Goal: Transaction & Acquisition: Subscribe to service/newsletter

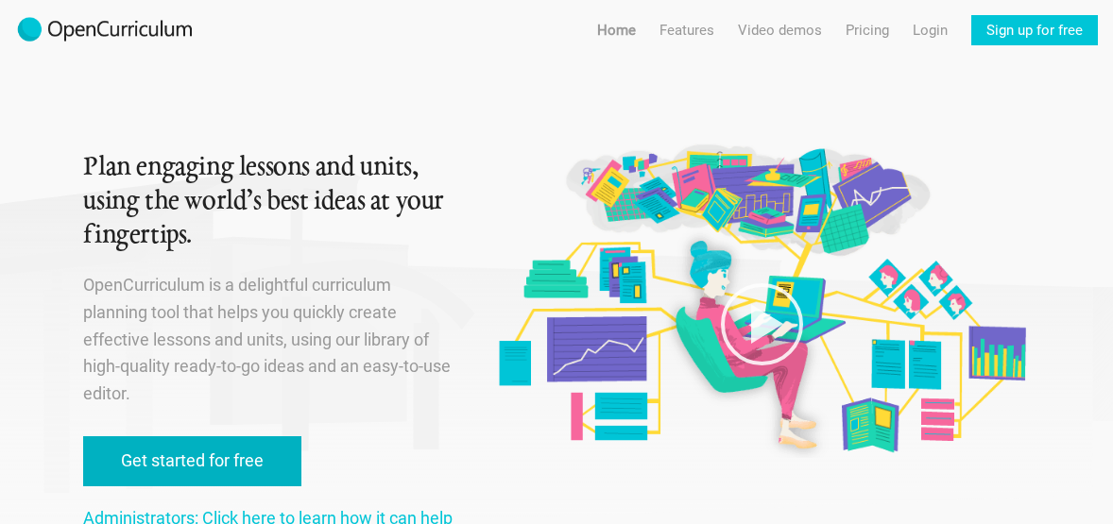
click at [222, 454] on link "Get started for free" at bounding box center [192, 462] width 218 height 50
click at [208, 445] on link "Get started for free" at bounding box center [192, 462] width 218 height 50
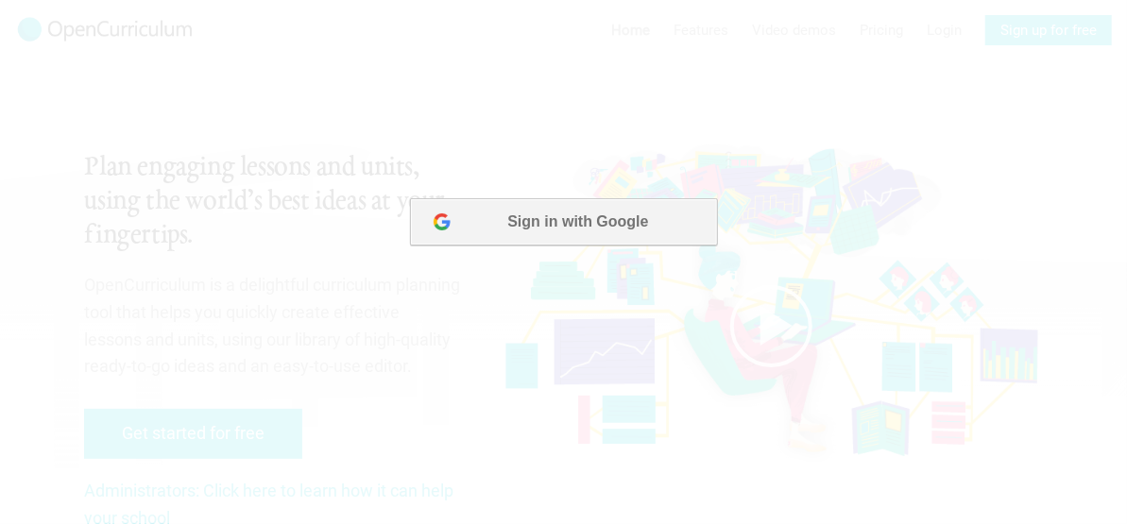
click at [607, 217] on button "Sign in with Google" at bounding box center [562, 220] width 307 height 47
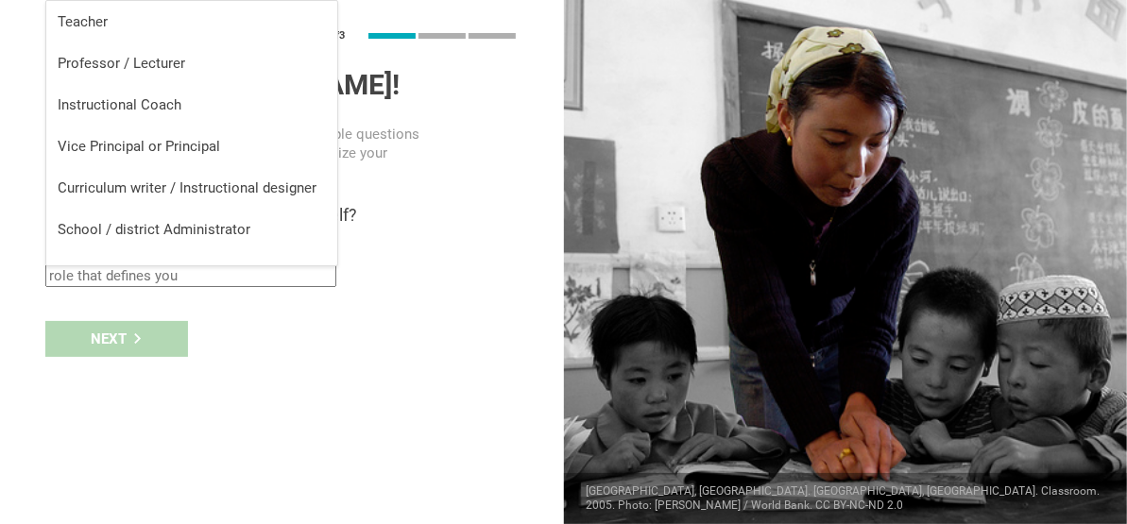
click at [202, 277] on input "text" at bounding box center [190, 276] width 291 height 23
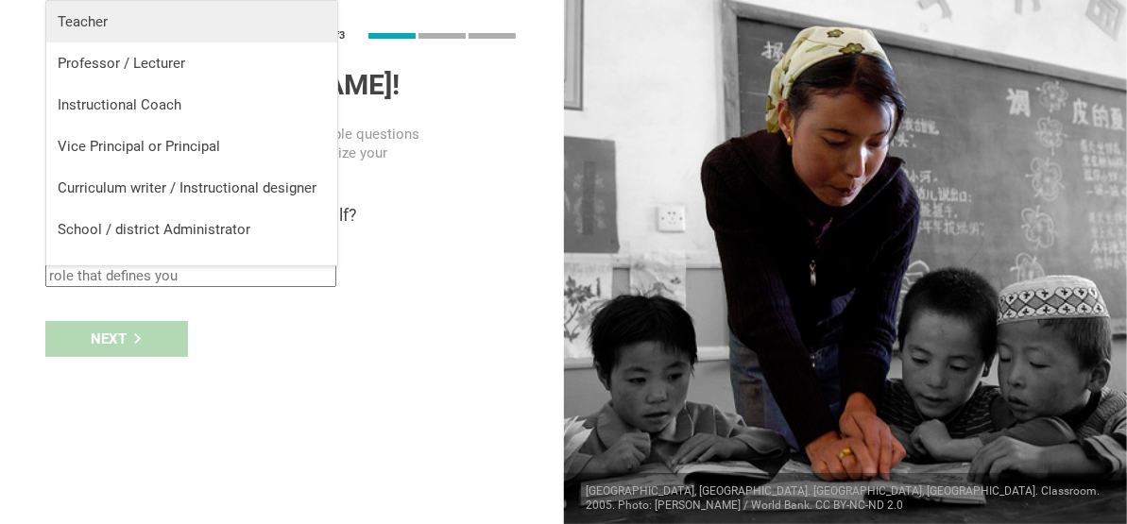
click at [150, 25] on div "Teacher" at bounding box center [192, 21] width 268 height 19
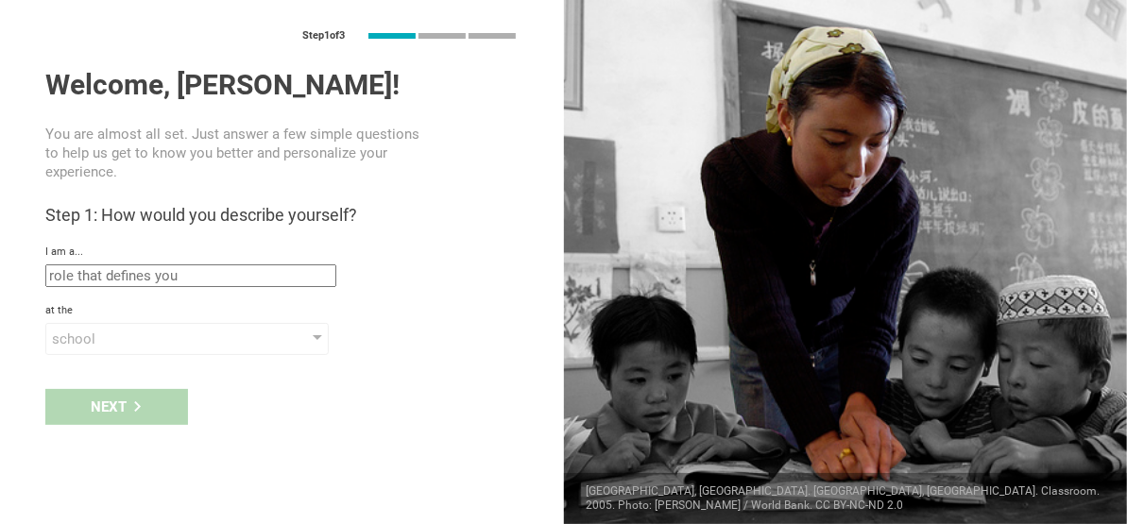
type input "Teacher"
click at [117, 337] on div "school" at bounding box center [160, 339] width 216 height 19
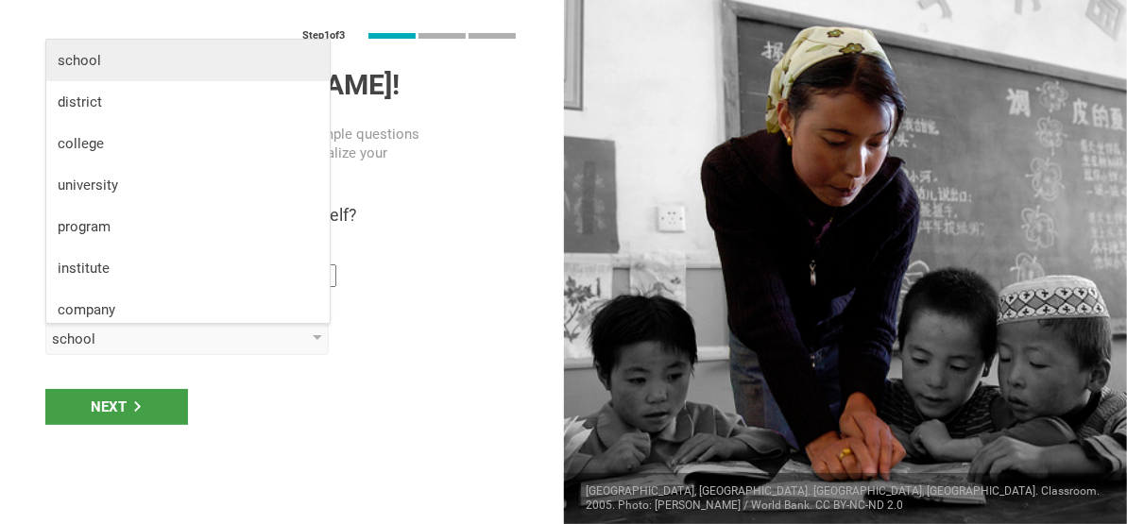
click at [146, 67] on div "school" at bounding box center [188, 60] width 261 height 19
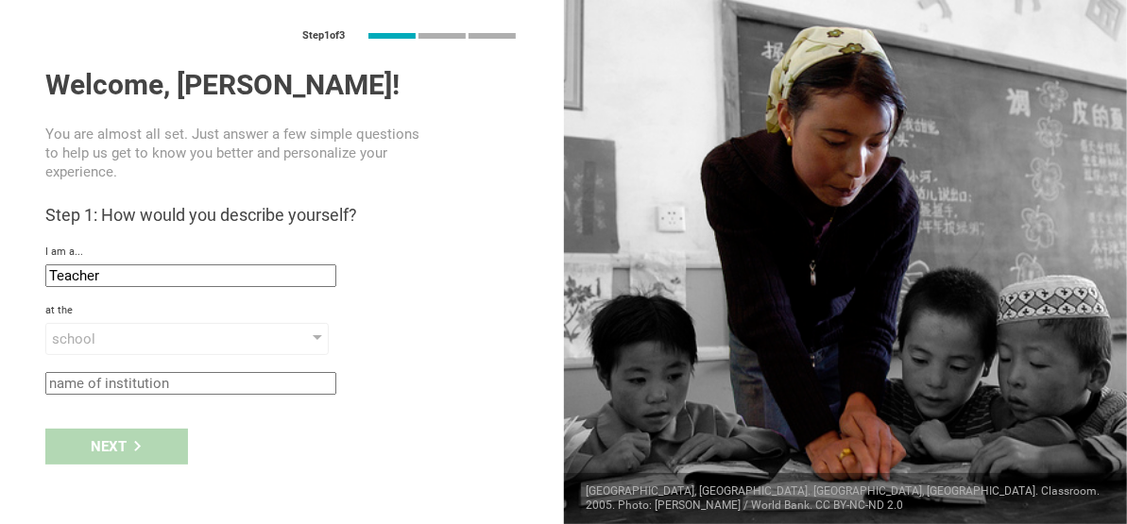
click at [136, 383] on input "text" at bounding box center [190, 383] width 291 height 23
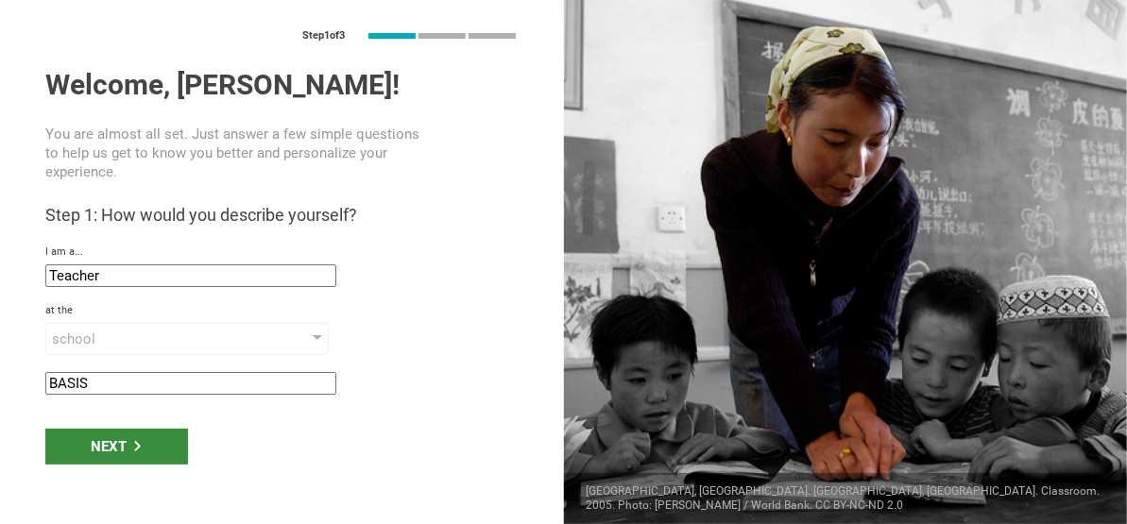
type input "BASIS"
click at [135, 455] on div "Next" at bounding box center [116, 447] width 143 height 36
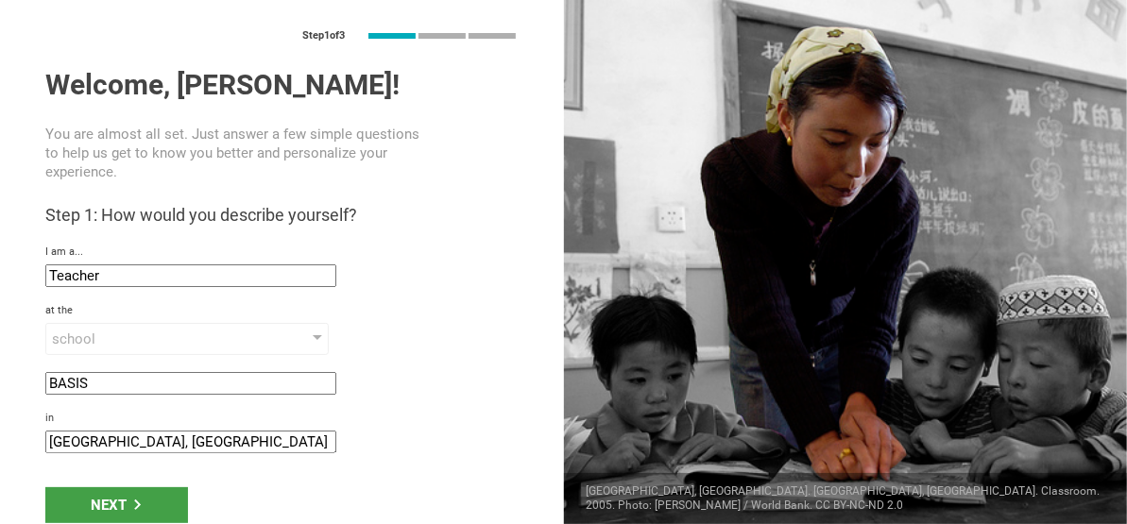
scroll to position [9, 0]
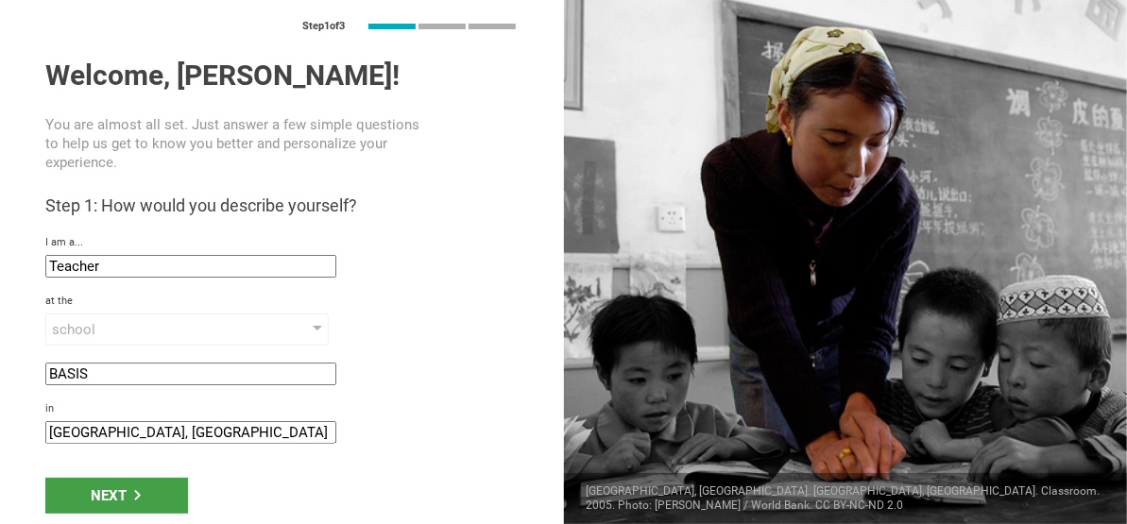
click at [153, 452] on div "Step 1 of 3 Welcome, [PERSON_NAME]! You are almost all set. Just answer a few s…" at bounding box center [282, 262] width 564 height 524
click at [152, 434] on input "[GEOGRAPHIC_DATA], [GEOGRAPHIC_DATA]" at bounding box center [190, 432] width 291 height 23
type input "[GEOGRAPHIC_DATA], [GEOGRAPHIC_DATA]"
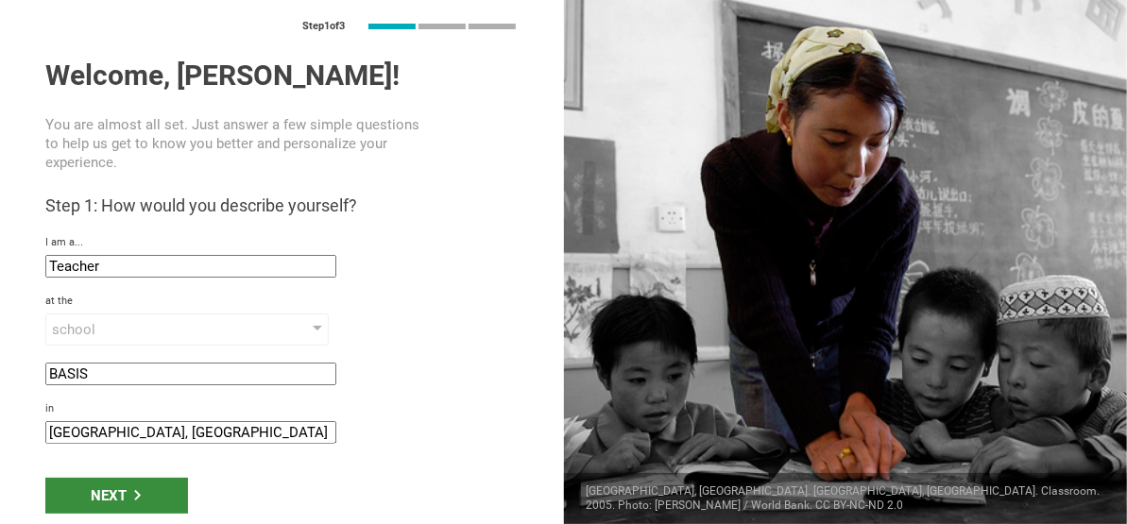
click at [140, 486] on div "Next" at bounding box center [116, 496] width 143 height 36
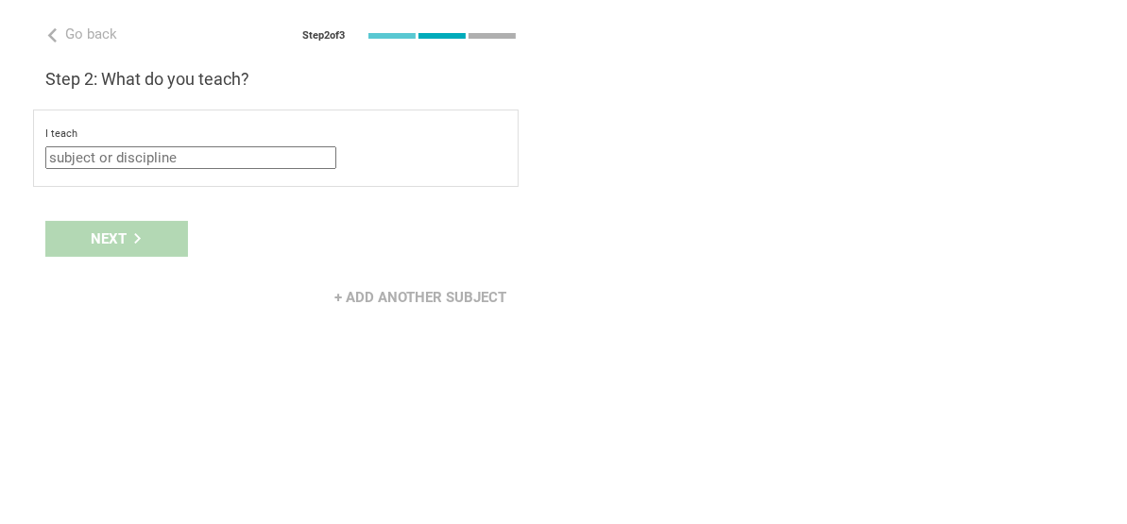
click at [184, 169] on div "I teach Mathematics English (Language Arts) Science Social Studies Other select…" at bounding box center [276, 148] width 486 height 77
click at [176, 148] on input "text" at bounding box center [190, 157] width 291 height 23
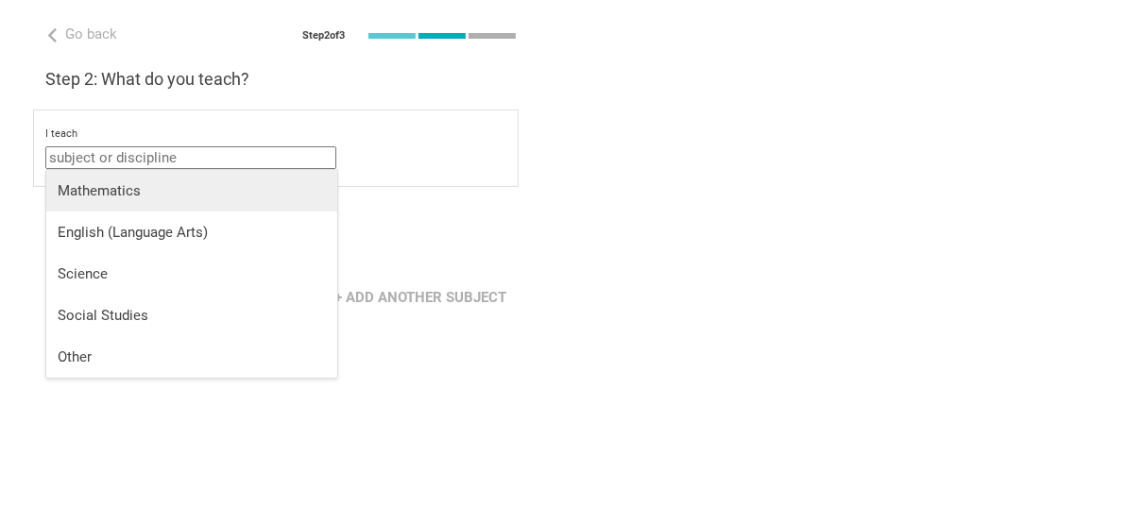
click at [170, 185] on div "Mathematics" at bounding box center [192, 190] width 268 height 19
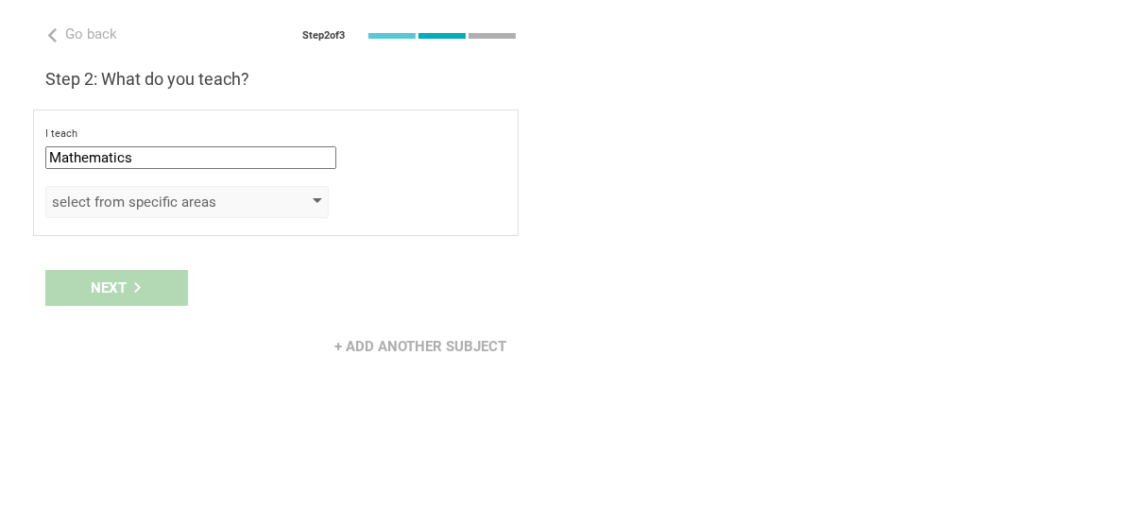
click at [112, 201] on div "select from specific areas" at bounding box center [160, 202] width 216 height 19
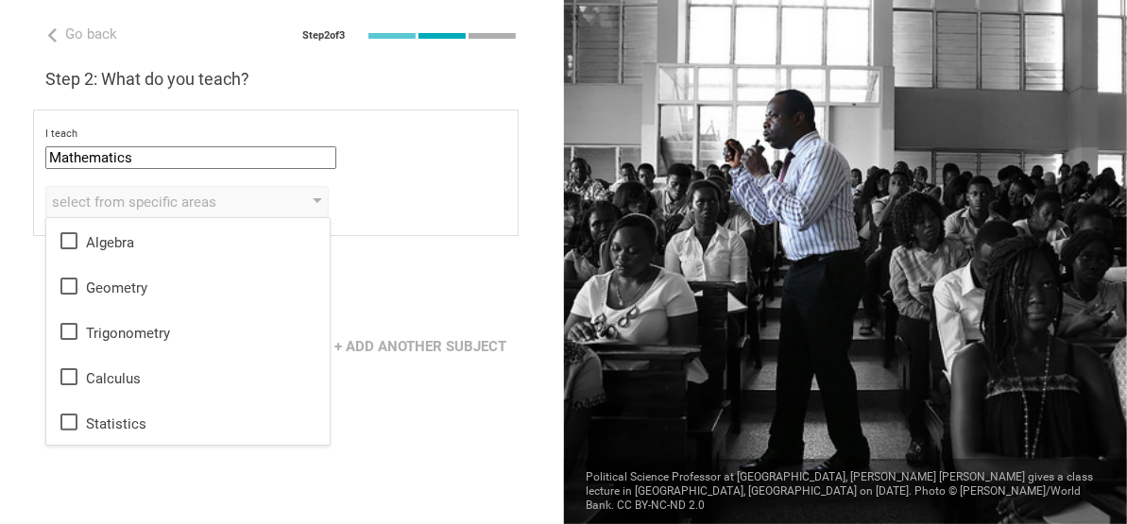
click at [387, 269] on div "Next" at bounding box center [282, 288] width 564 height 59
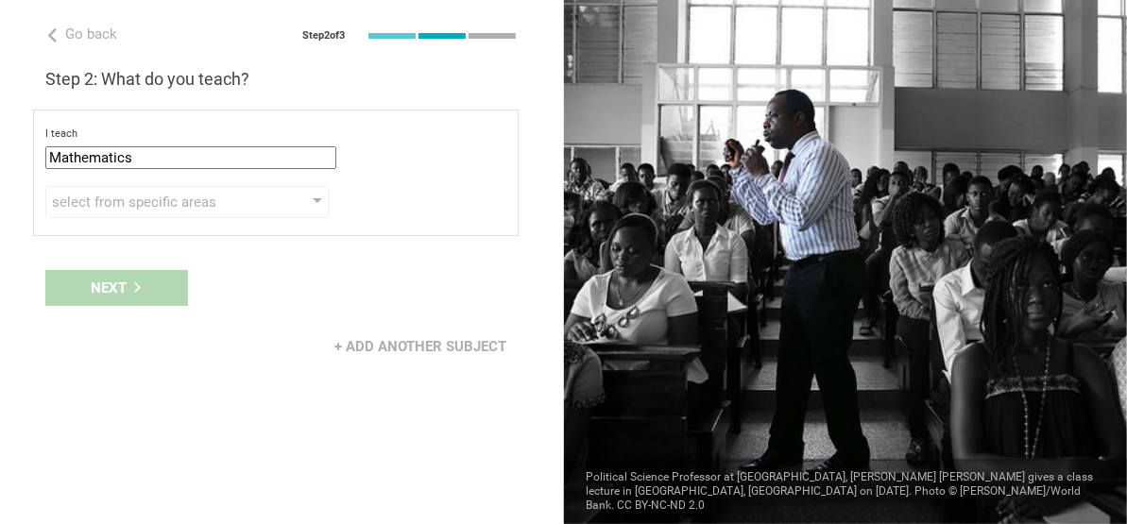
click at [166, 294] on div "Next" at bounding box center [282, 288] width 564 height 59
click at [183, 157] on input "Mathematics" at bounding box center [190, 157] width 291 height 23
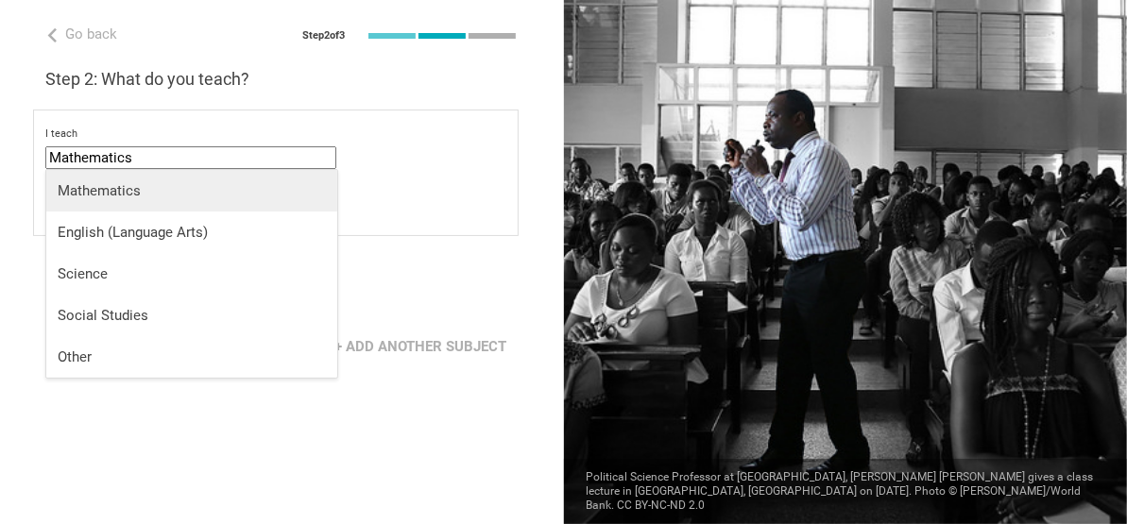
click at [142, 192] on div "Mathematics" at bounding box center [192, 190] width 268 height 19
type input "undefined"
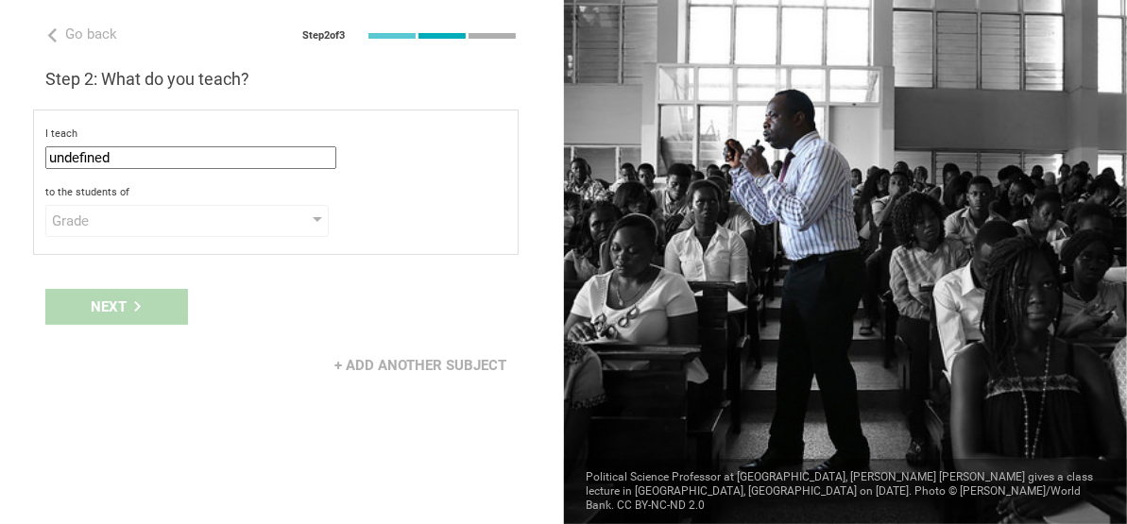
click at [125, 246] on div "I teach undefined Mathematics English (Language Arts) Science Social Studies Ot…" at bounding box center [276, 183] width 486 height 146
click at [122, 224] on div "Grade" at bounding box center [160, 221] width 216 height 19
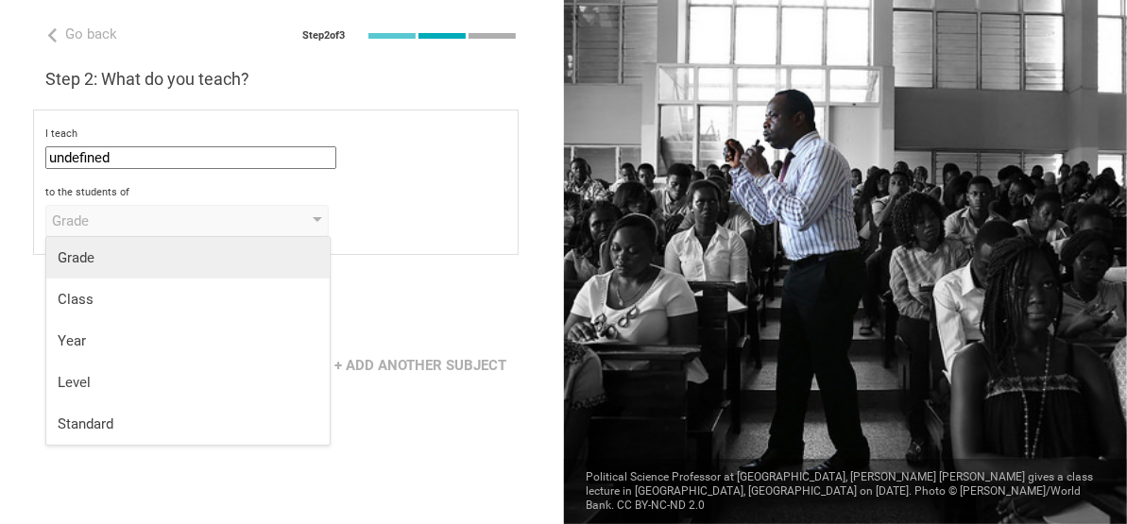
click at [114, 249] on div "Grade" at bounding box center [188, 258] width 261 height 19
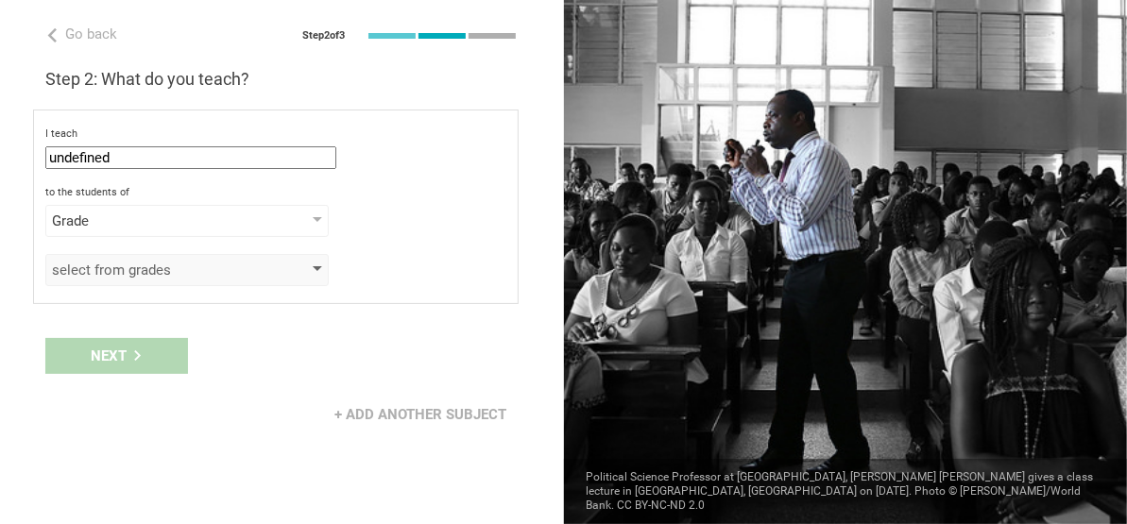
click at [114, 271] on div "select from grades" at bounding box center [160, 270] width 216 height 19
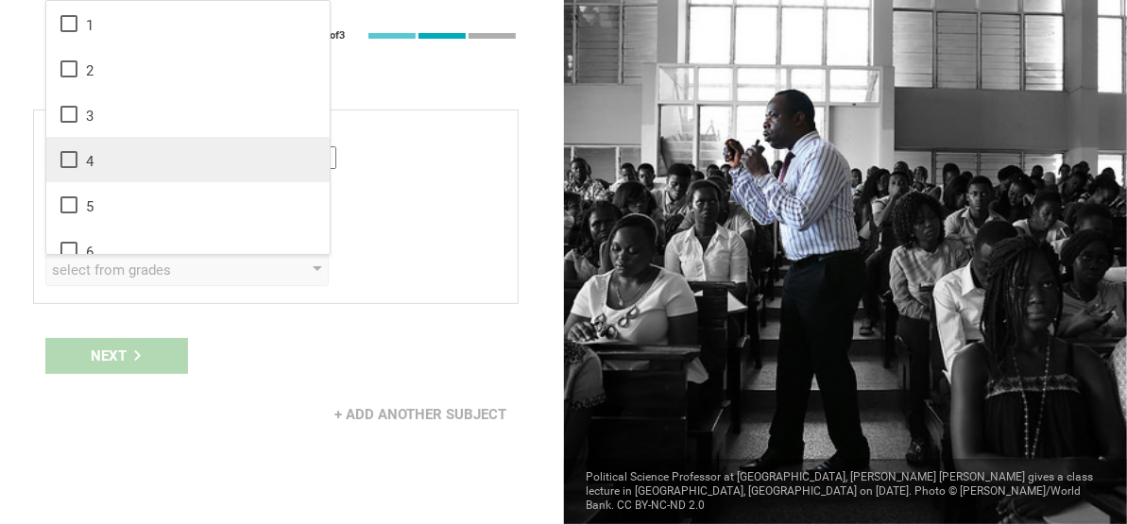
click at [129, 161] on div "4" at bounding box center [188, 159] width 261 height 23
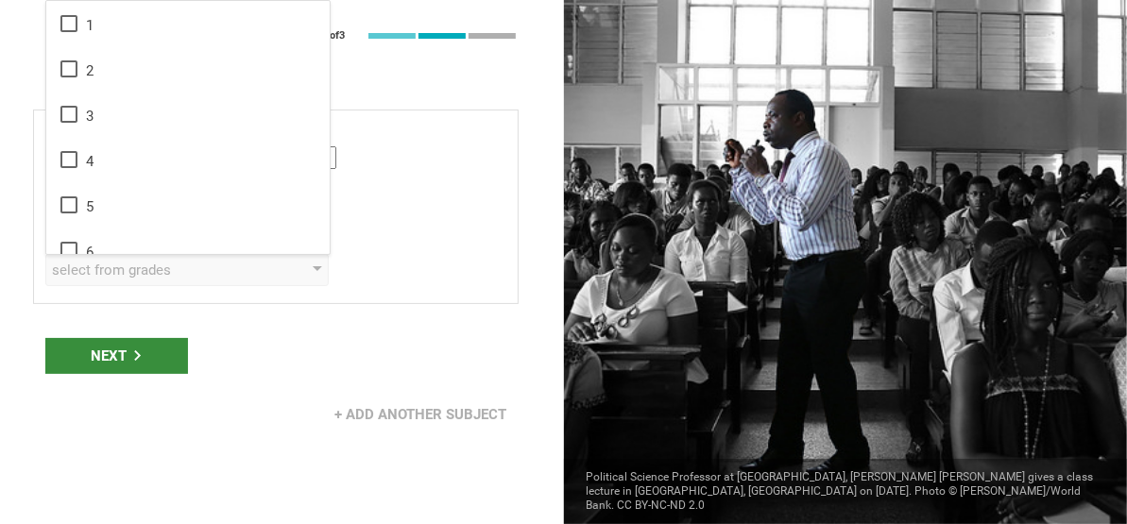
click at [128, 356] on div "Next" at bounding box center [116, 356] width 143 height 36
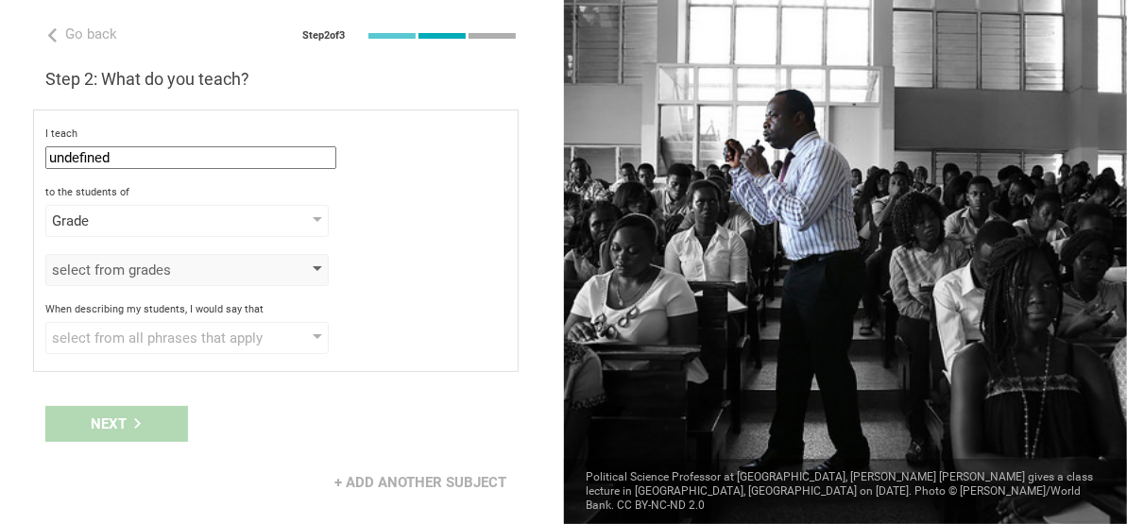
click at [137, 269] on div "select from grades" at bounding box center [160, 270] width 216 height 19
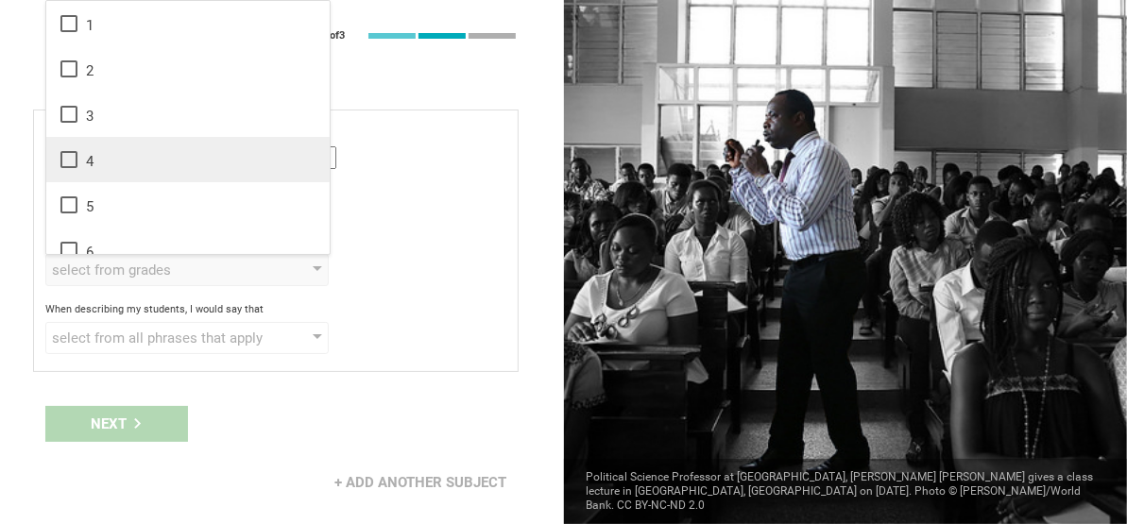
click at [127, 152] on div "4" at bounding box center [188, 159] width 261 height 23
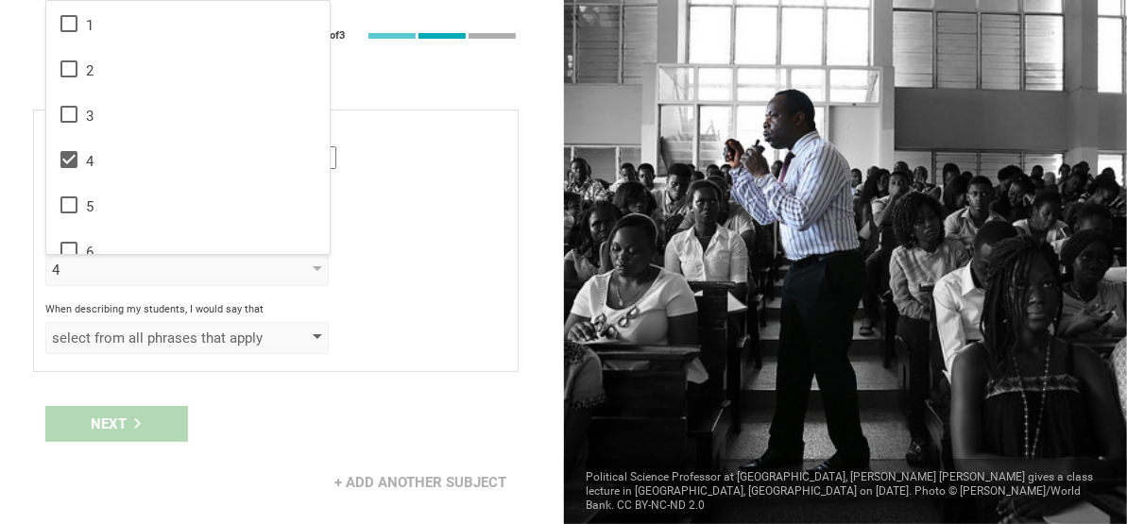
click at [129, 325] on div "select from all phrases that apply" at bounding box center [186, 338] width 283 height 32
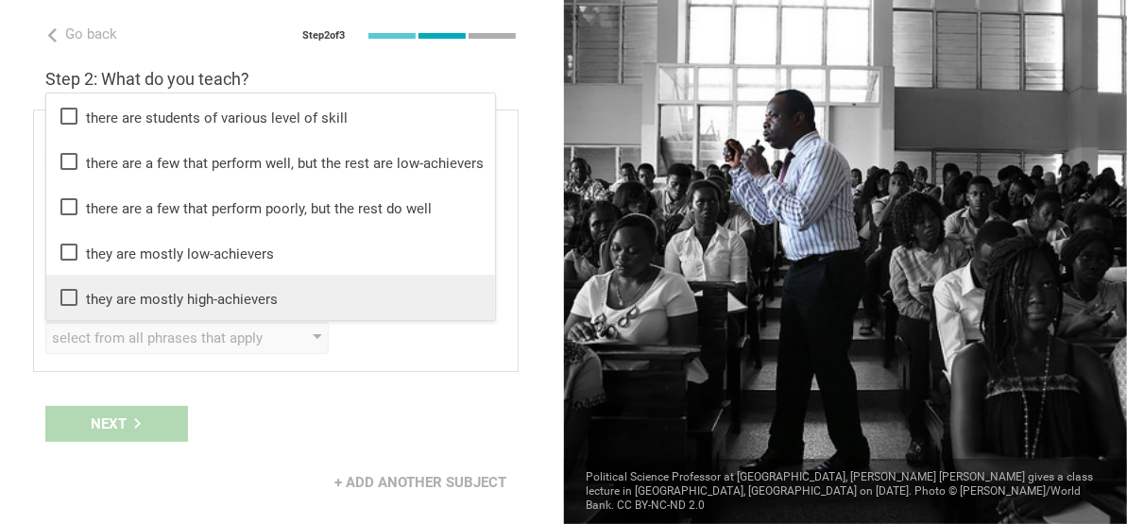
click at [136, 311] on li "they are mostly high-achievers" at bounding box center [270, 297] width 449 height 45
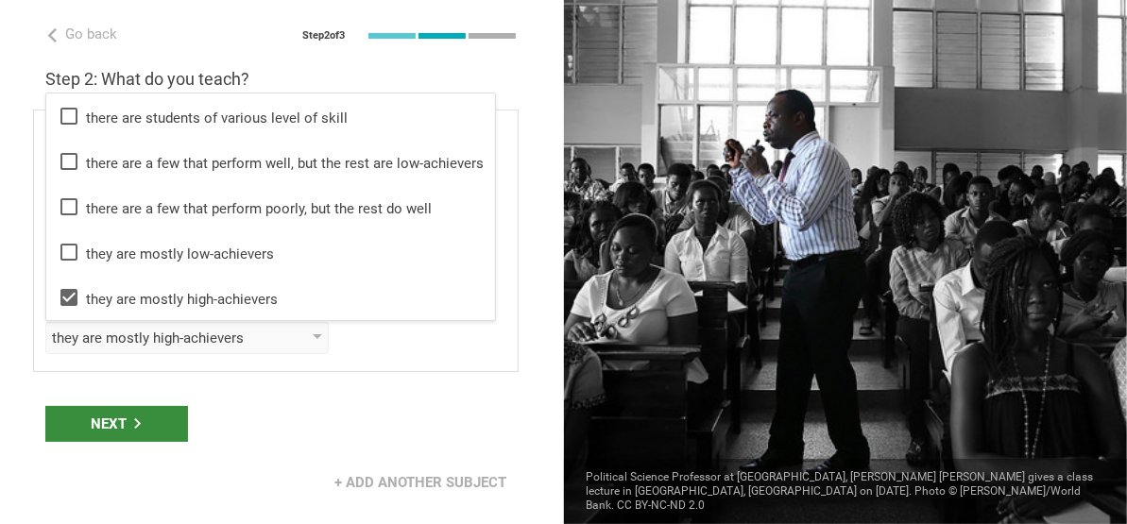
click at [114, 424] on div "Next" at bounding box center [116, 424] width 143 height 36
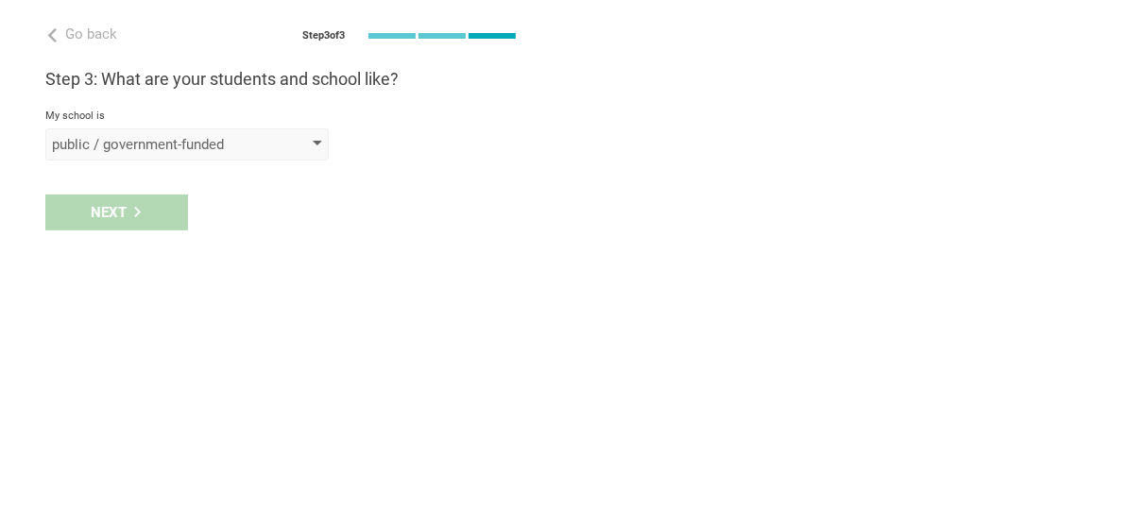
click at [197, 143] on div "public / government-funded" at bounding box center [160, 144] width 216 height 19
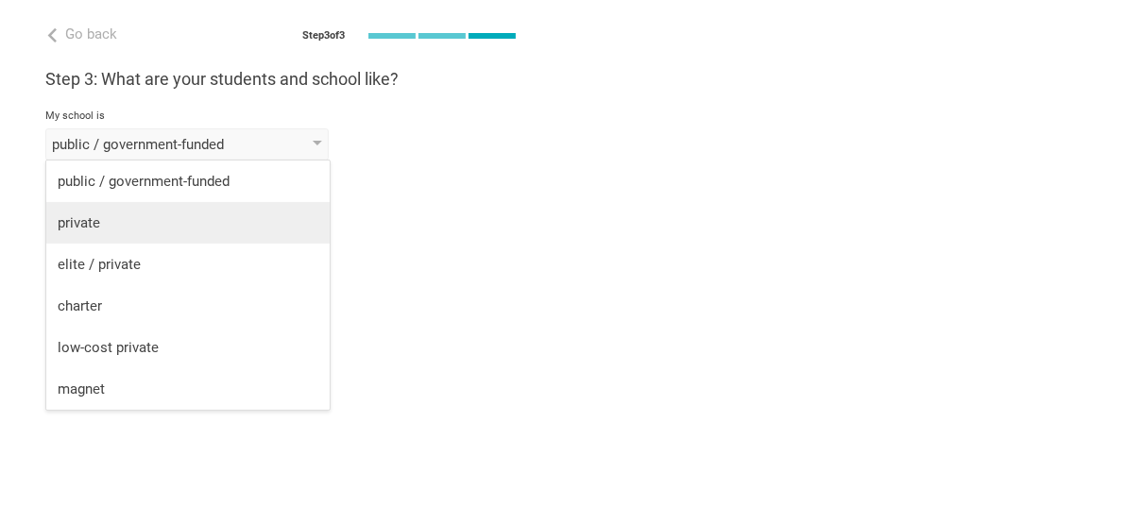
click at [173, 227] on div "private" at bounding box center [188, 223] width 261 height 19
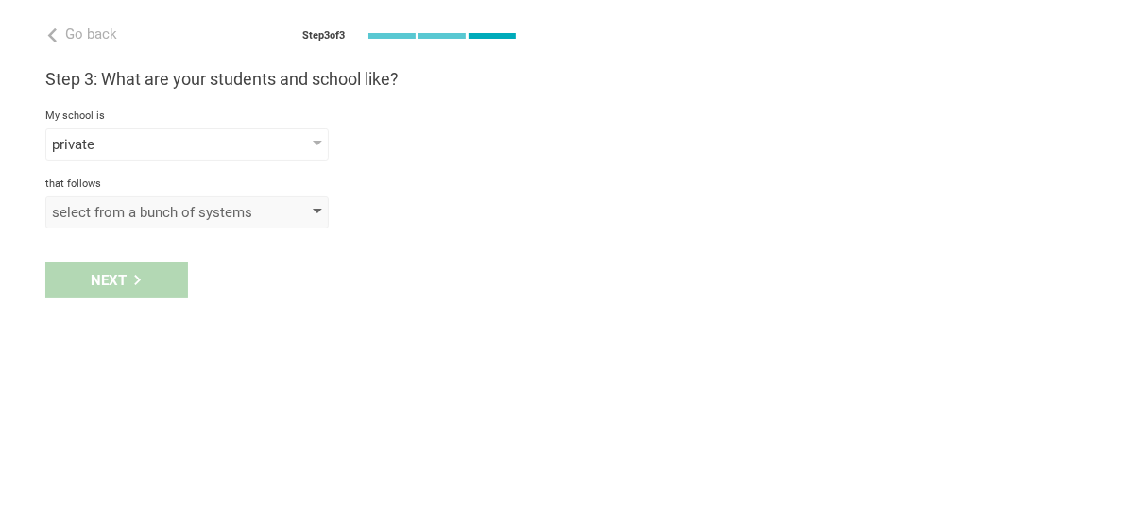
click at [112, 210] on div "select from a bunch of systems" at bounding box center [160, 212] width 216 height 19
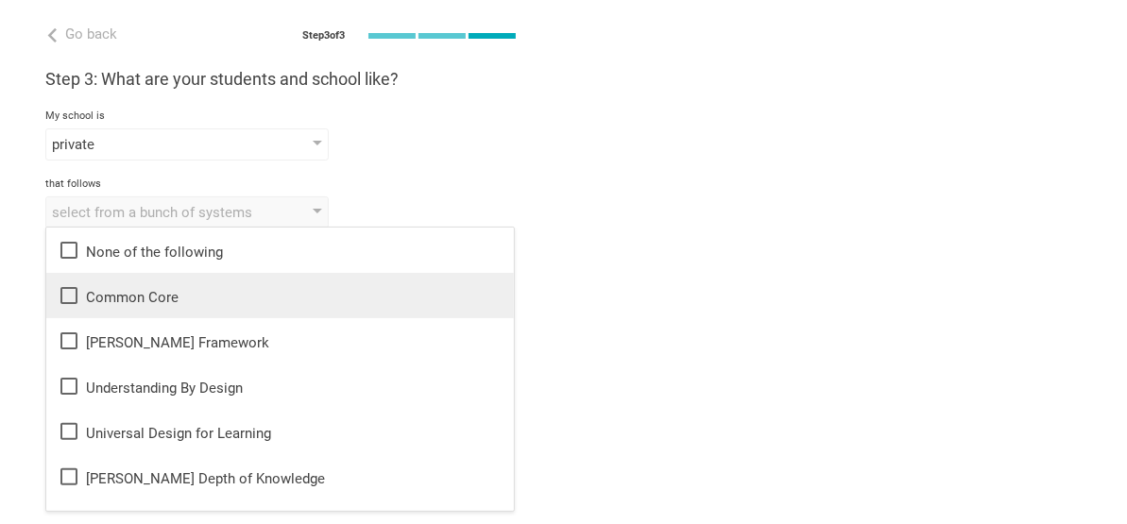
click at [120, 300] on div "Common Core" at bounding box center [280, 295] width 445 height 23
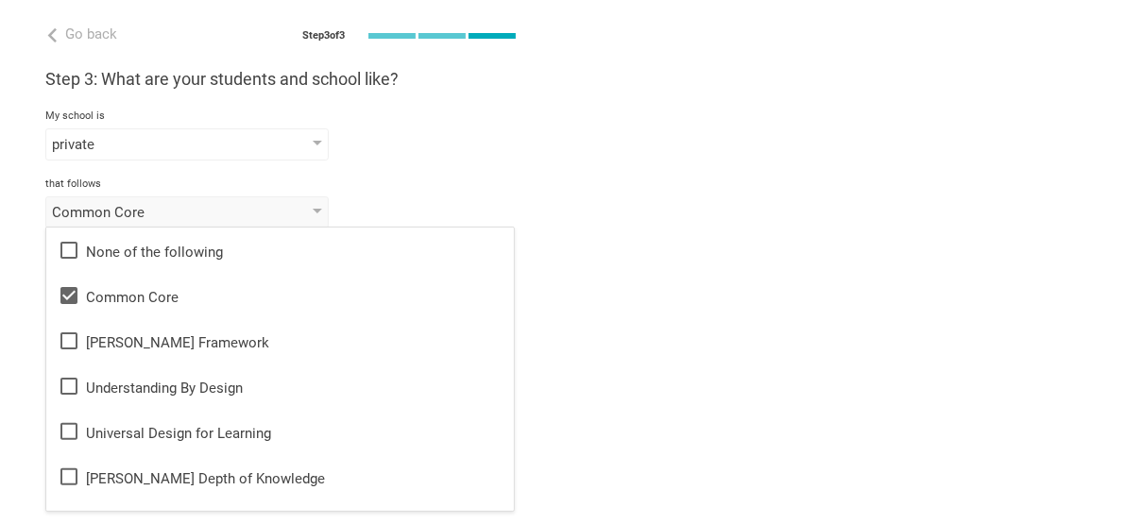
click at [360, 178] on div "that follows" at bounding box center [281, 184] width 473 height 13
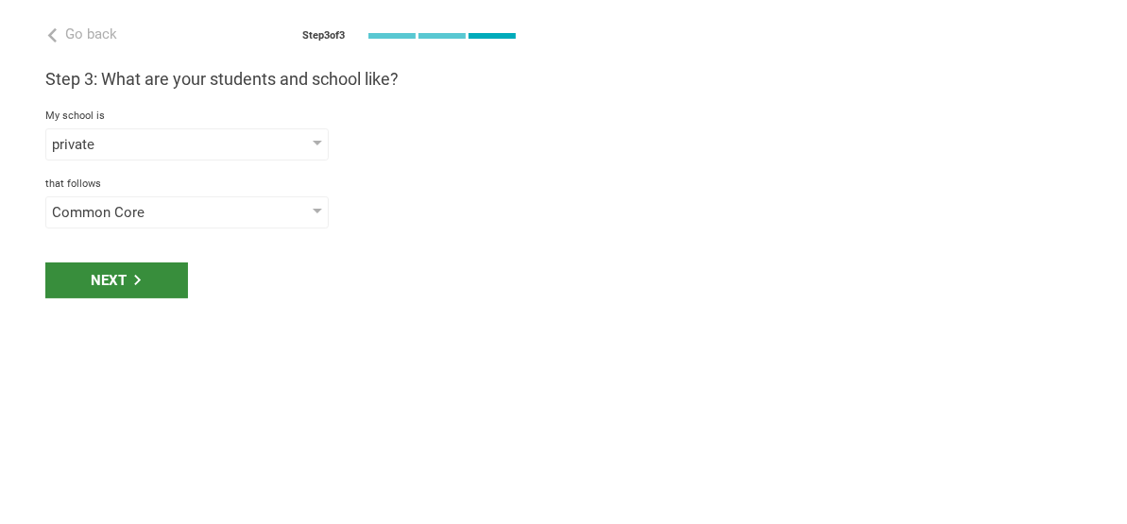
click at [163, 267] on div "Next" at bounding box center [116, 281] width 143 height 36
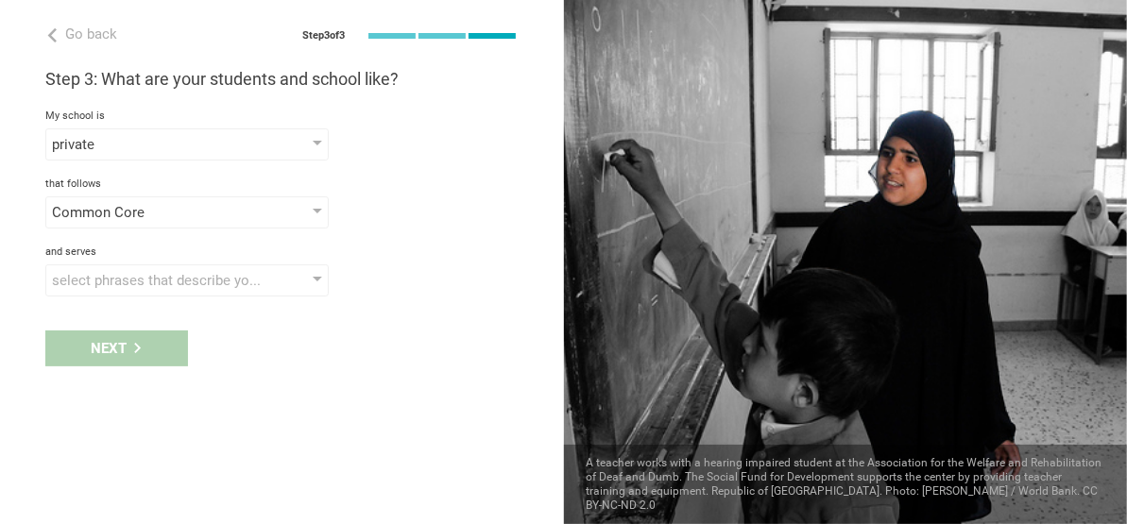
click at [163, 267] on div "select phrases that describe your student population" at bounding box center [186, 281] width 283 height 32
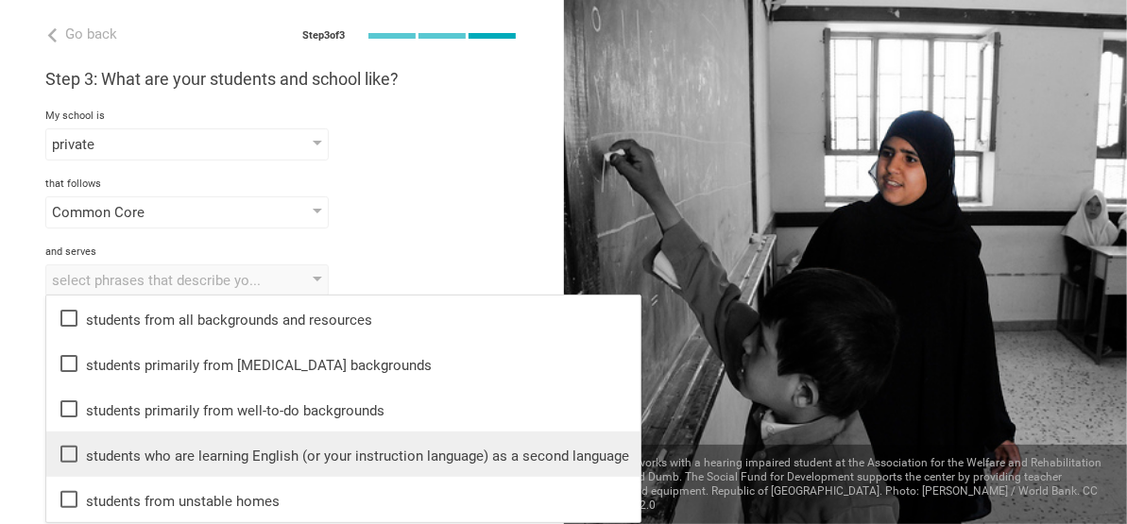
drag, startPoint x: 156, startPoint y: 418, endPoint x: 103, endPoint y: 455, distance: 64.5
click at [103, 455] on div "students who are learning English (or your instruction language) as a second la…" at bounding box center [344, 454] width 572 height 23
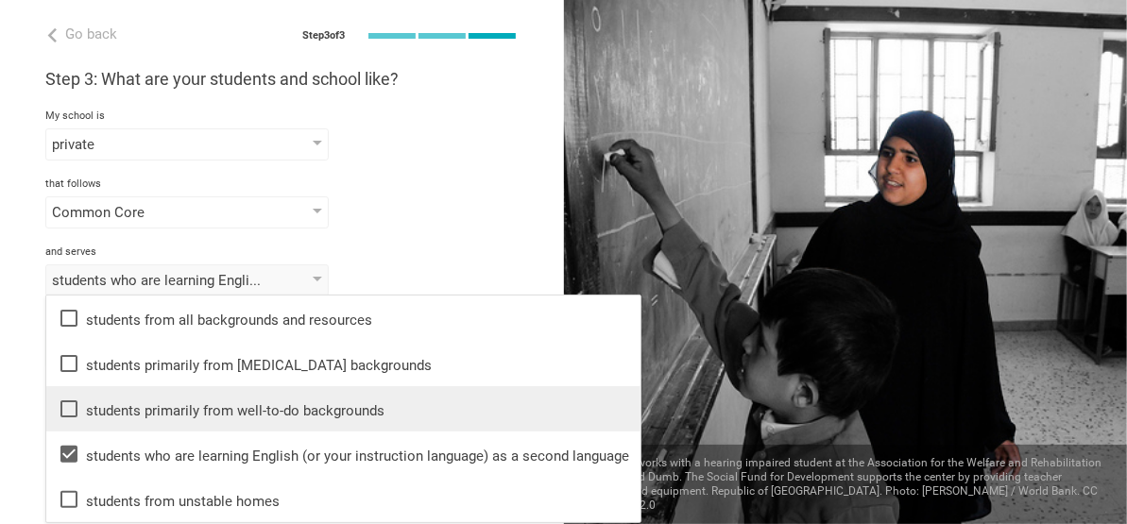
click at [96, 409] on div "students primarily from well-to-do backgrounds" at bounding box center [344, 409] width 572 height 23
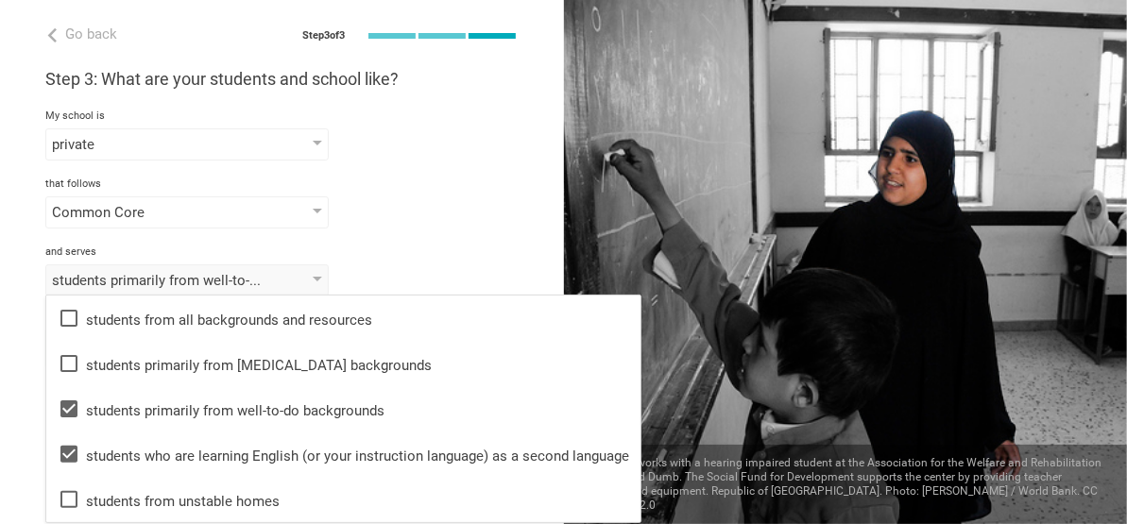
click at [456, 199] on div "Common Core None of the following Common Core [PERSON_NAME] Framework Understan…" at bounding box center [281, 213] width 473 height 32
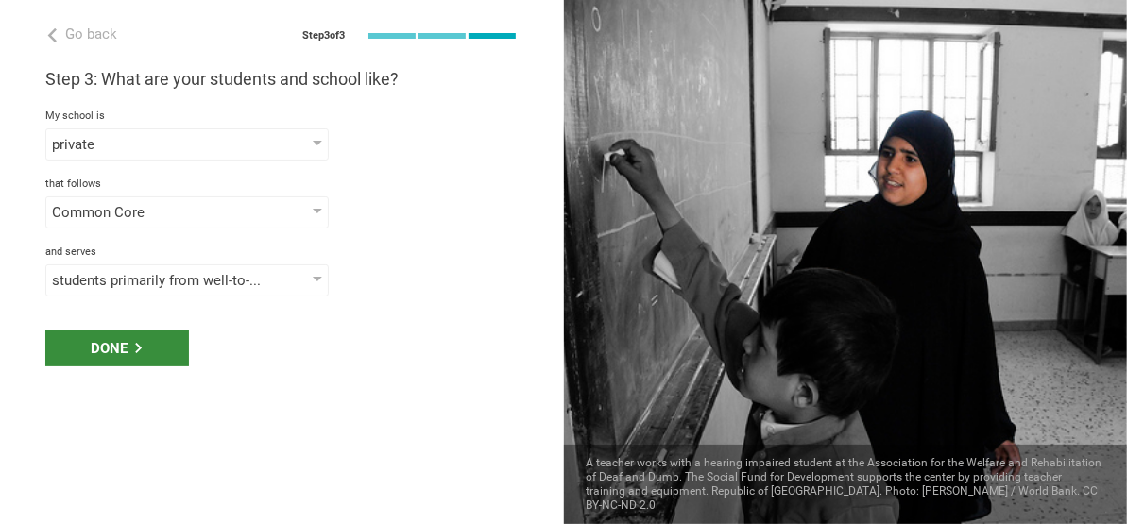
click at [180, 337] on div "Done" at bounding box center [117, 349] width 144 height 36
